Goal: Download file/media

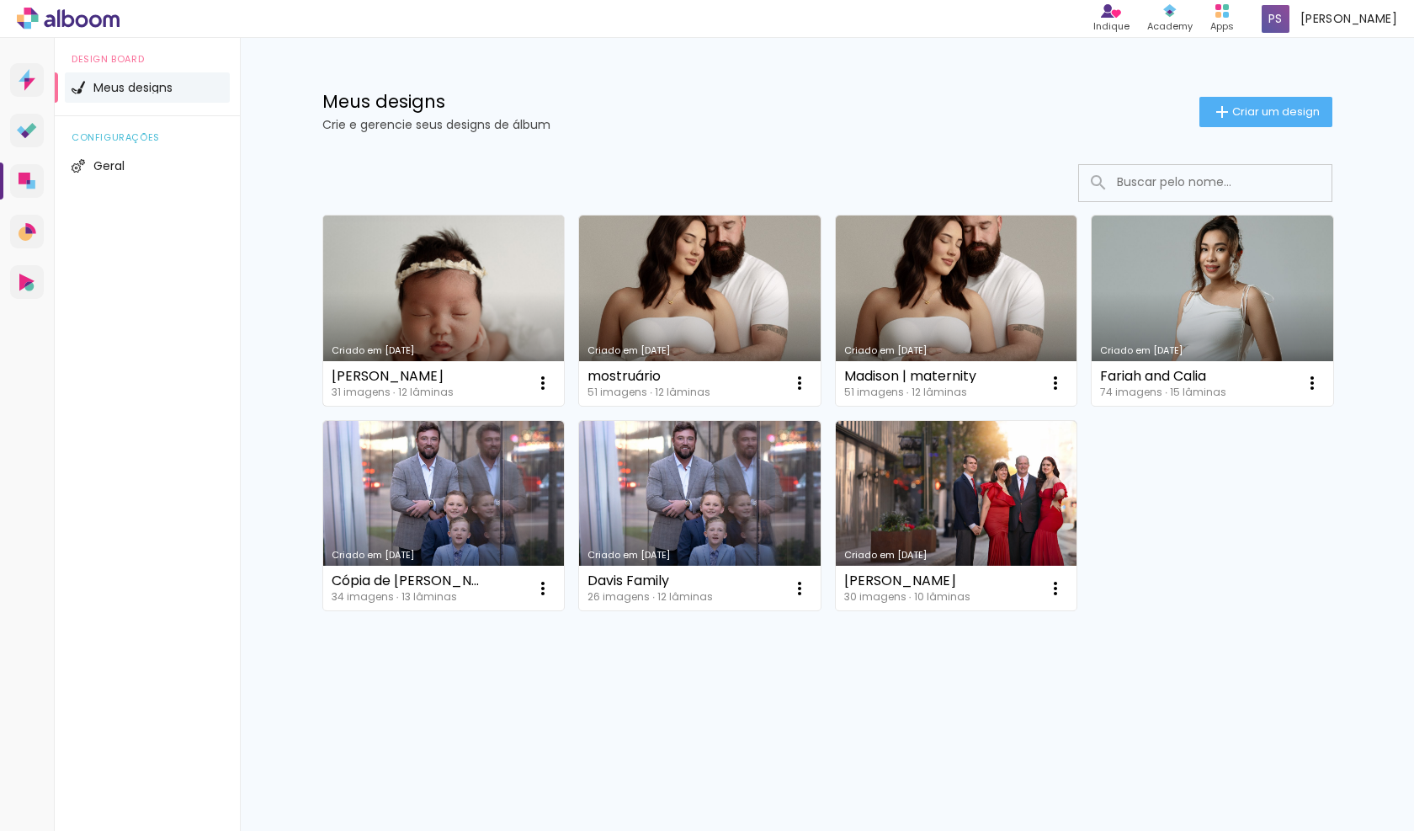
click at [525, 300] on link "Criado em [DATE]" at bounding box center [444, 311] width 242 height 190
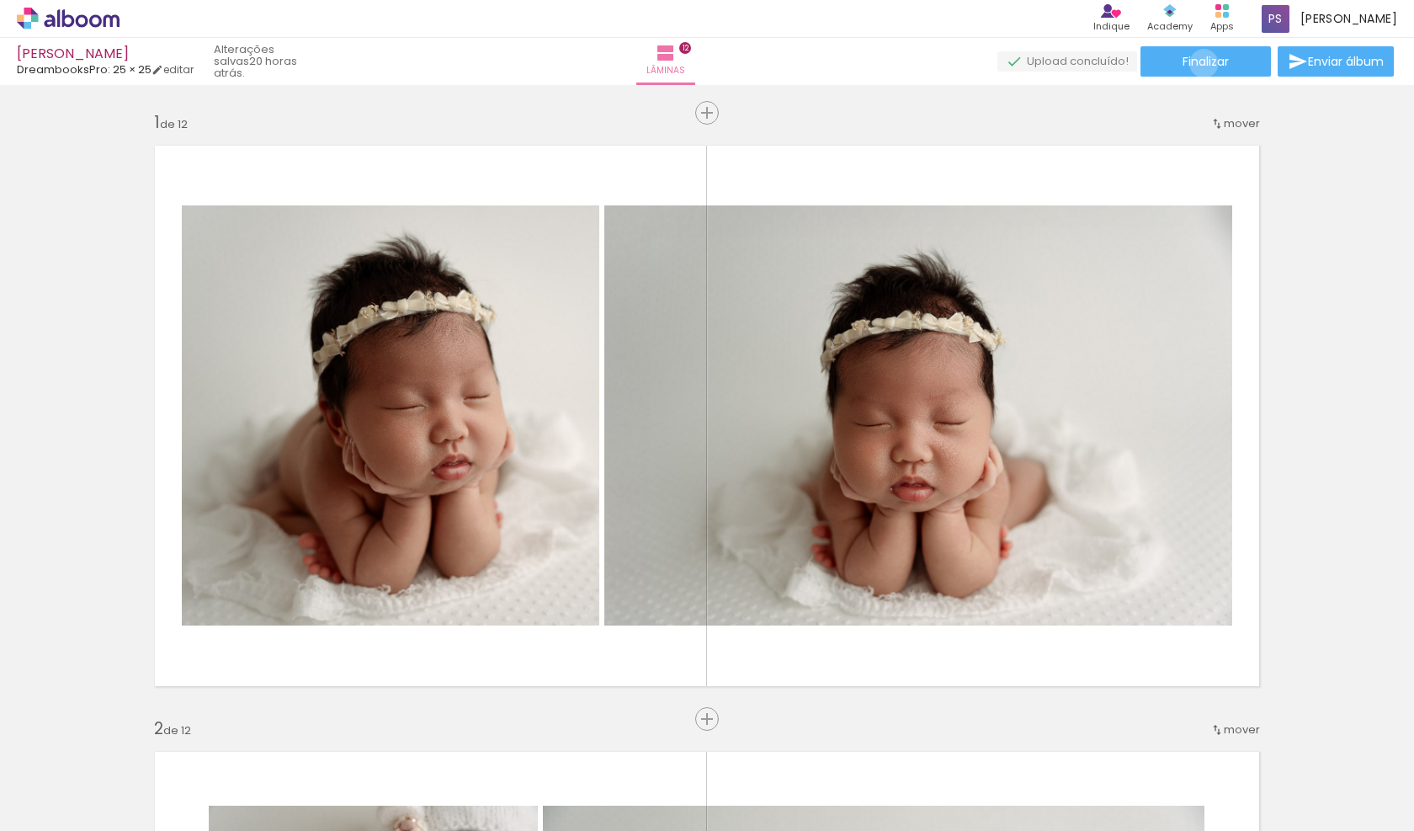
click at [1198, 63] on span "Finalizar" at bounding box center [1206, 62] width 46 height 12
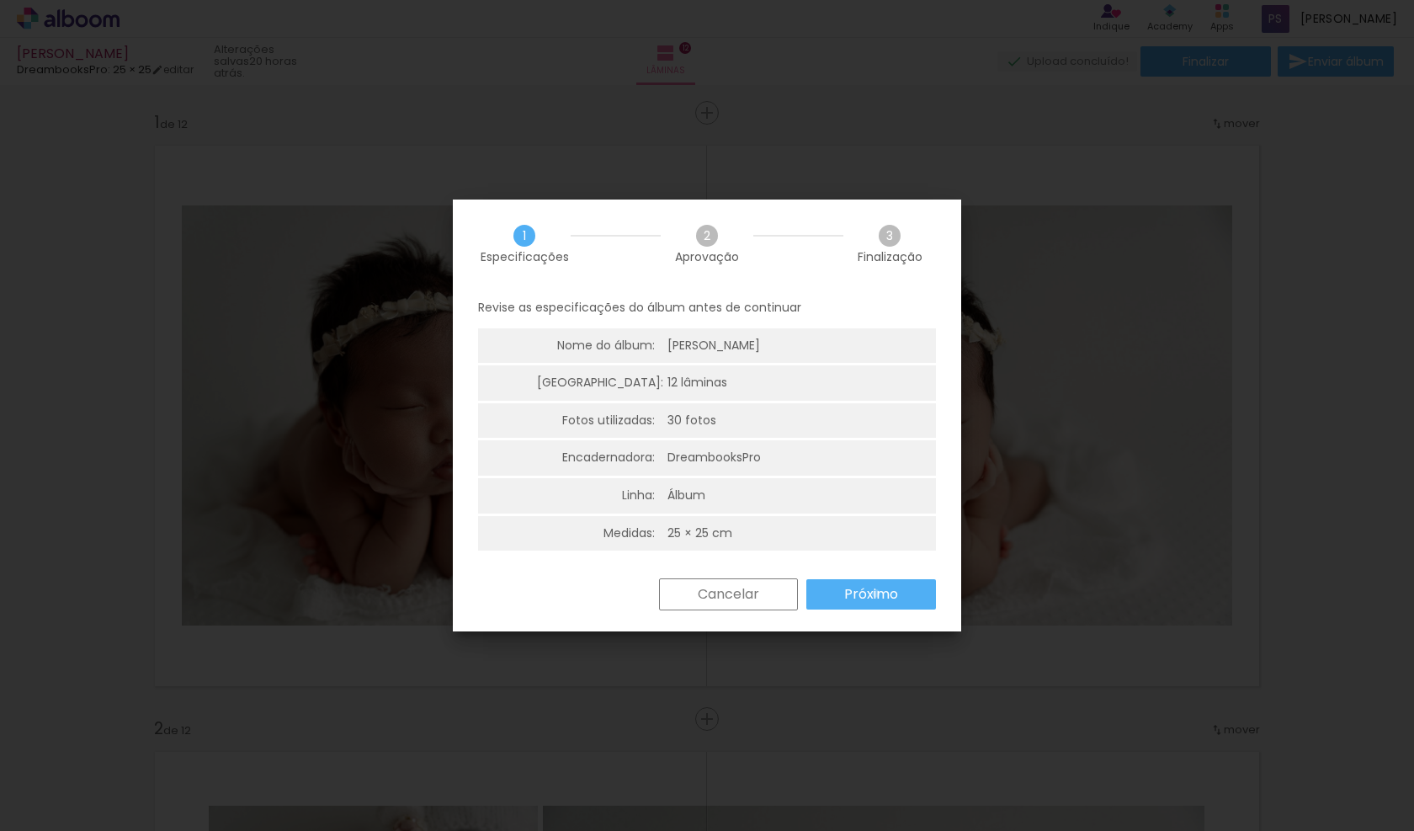
click at [0, 0] on slot "Próximo" at bounding box center [0, 0] width 0 height 0
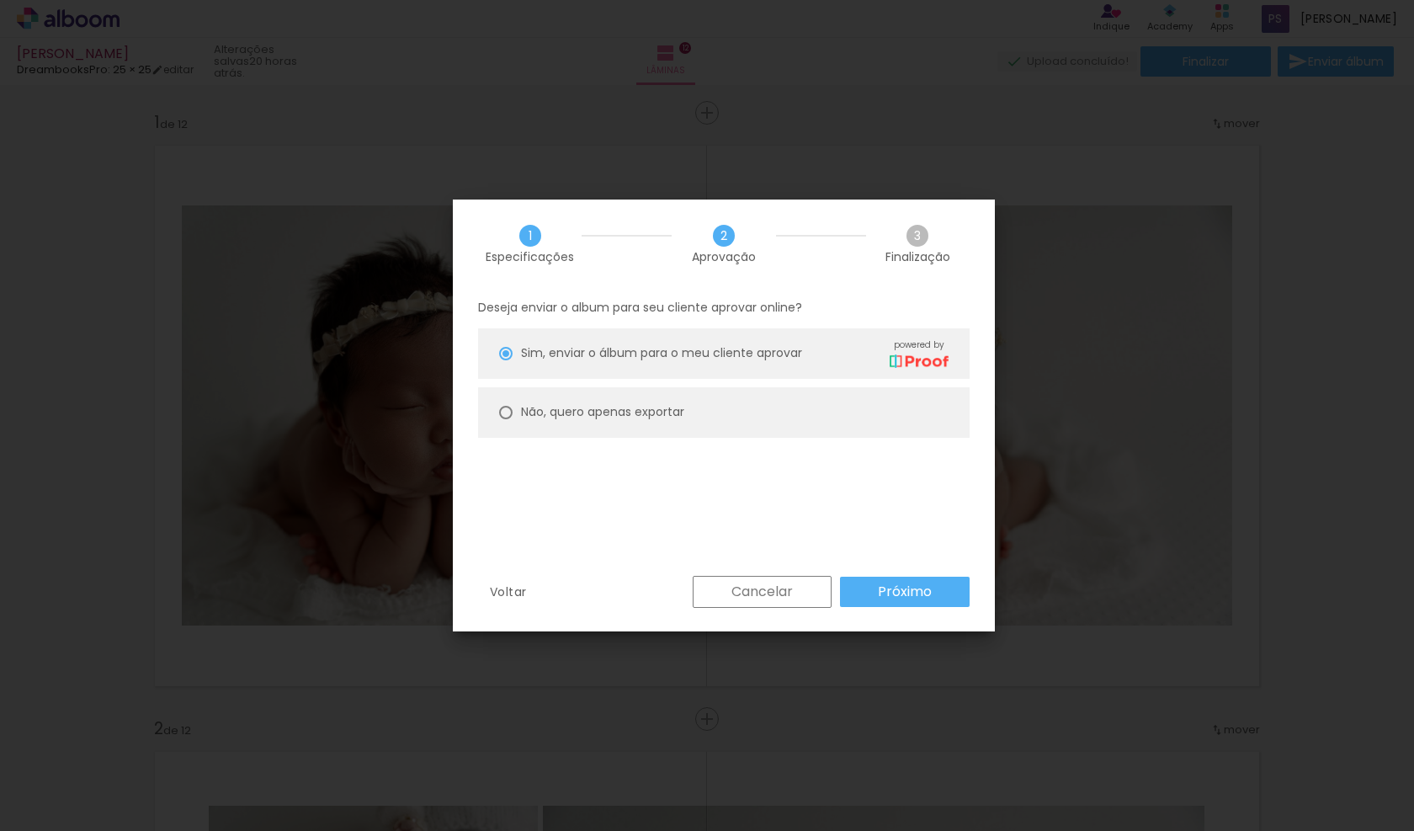
click at [506, 360] on div at bounding box center [505, 353] width 13 height 13
type paper-radio-button "on"
click at [0, 0] on slot "Próximo" at bounding box center [0, 0] width 0 height 0
type input "Alta, 300 DPI"
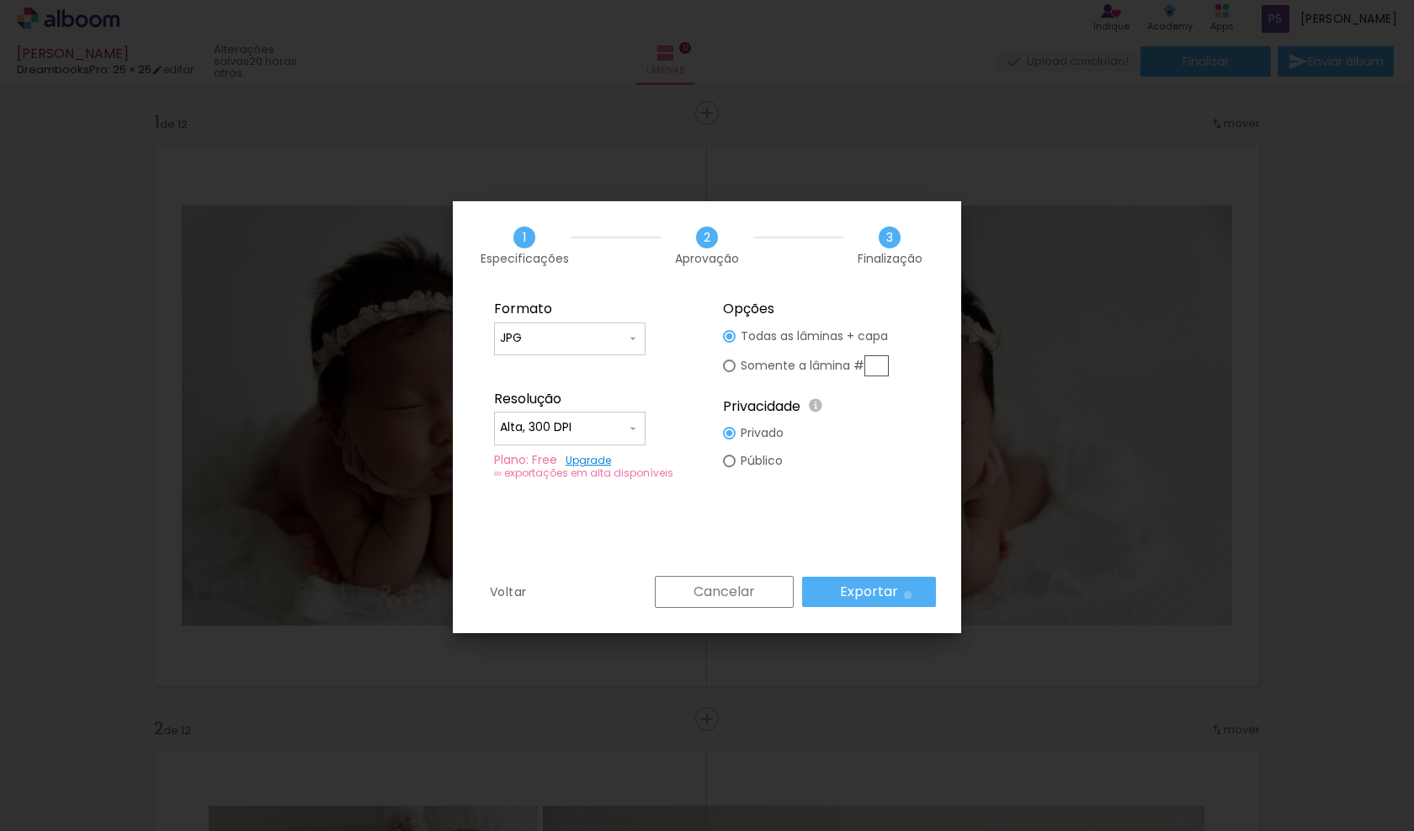
click at [911, 595] on paper-button "Exportar" at bounding box center [869, 592] width 134 height 30
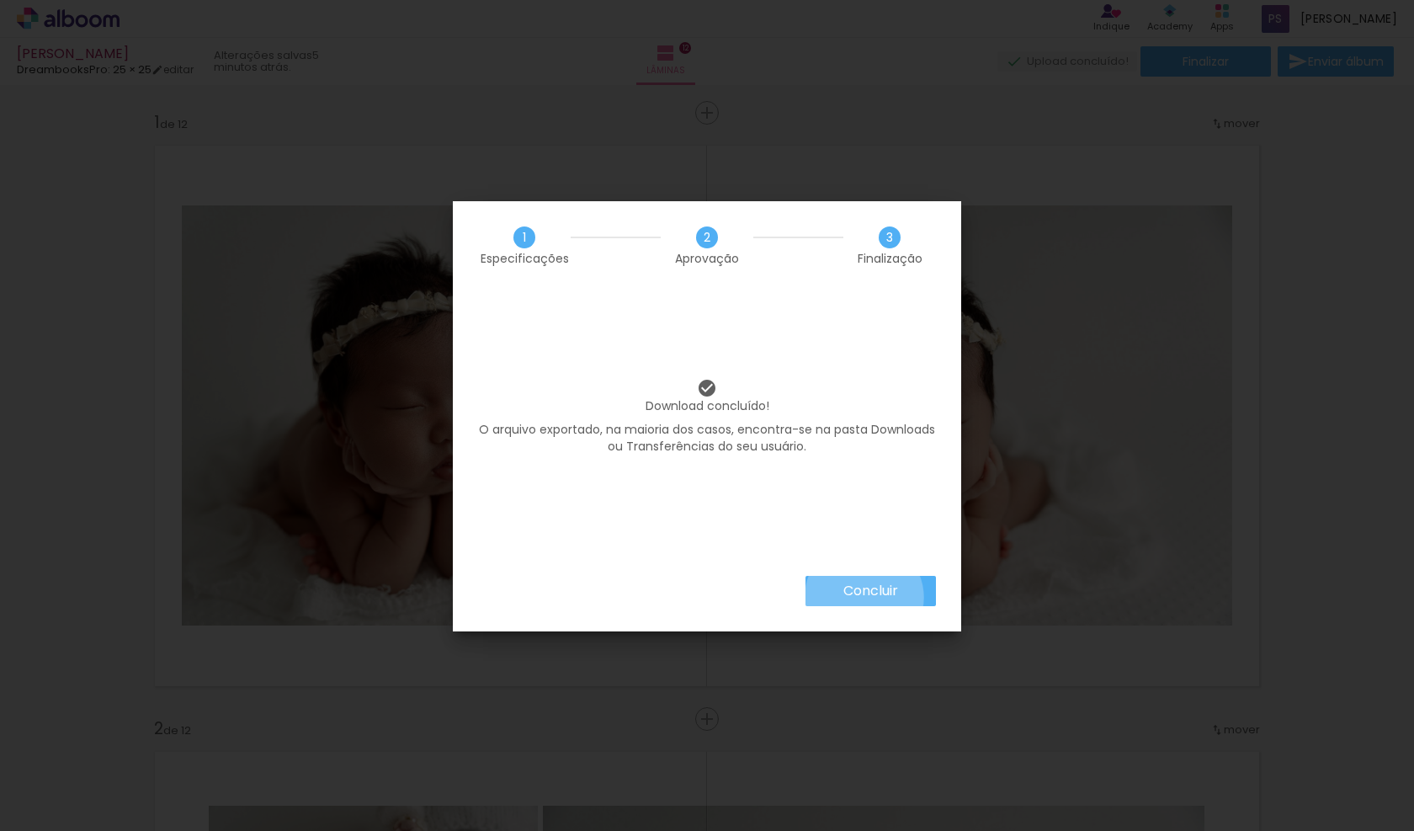
drag, startPoint x: 863, startPoint y: 597, endPoint x: 542, endPoint y: 688, distance: 333.4
click at [0, 0] on slot "Concluir" at bounding box center [0, 0] width 0 height 0
